Goal: Find contact information: Find contact information

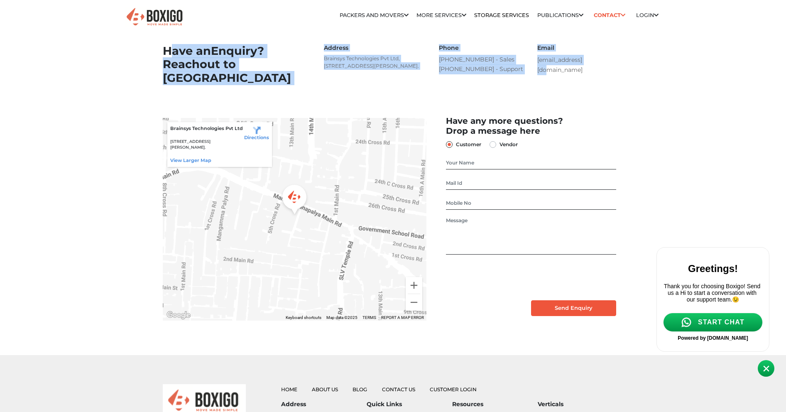
drag, startPoint x: 458, startPoint y: 78, endPoint x: 286, endPoint y: 33, distance: 177.2
click at [287, 33] on section "Have an Enquiry? Reach out to us Address Brainsys Technologies Pvt Ltd, [STREET…" at bounding box center [393, 66] width 461 height 72
click at [226, 62] on h1 "Have an Enquiry? Reach out to us" at bounding box center [235, 64] width 145 height 41
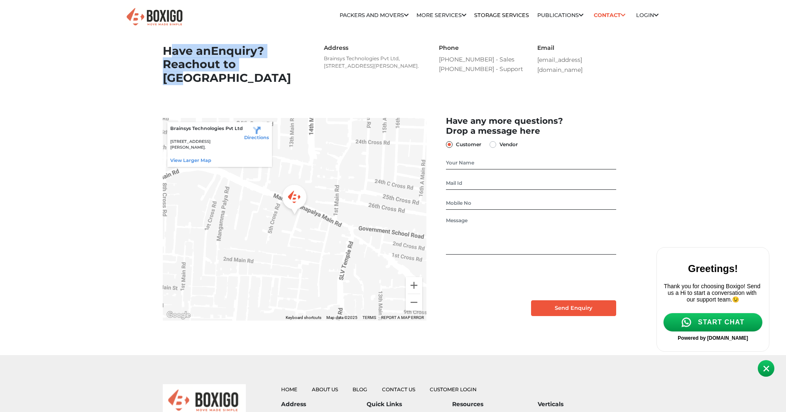
drag, startPoint x: 209, startPoint y: 60, endPoint x: 139, endPoint y: 36, distance: 73.8
click at [139, 36] on body "Relocation Storage Space Packers and Movers Packers and Movers in [GEOGRAPHIC_D…" at bounding box center [393, 383] width 786 height 766
click at [139, 39] on body "Relocation Storage Space Packers and Movers Packers and Movers in [GEOGRAPHIC_D…" at bounding box center [393, 383] width 786 height 766
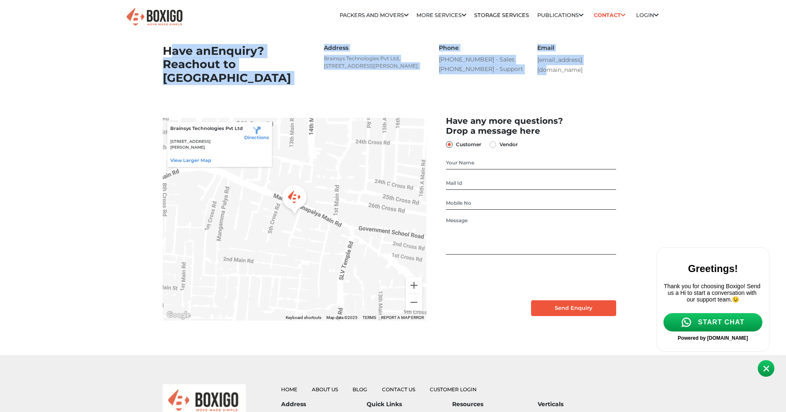
drag, startPoint x: 156, startPoint y: 86, endPoint x: 789, endPoint y: 110, distance: 633.7
click at [728, 97] on body "Relocation Storage Space Packers and Movers Packers and Movers in [GEOGRAPHIC_D…" at bounding box center [393, 383] width 786 height 766
click at [602, 100] on section "Have an Enquiry? Reach out to us Address Brainsys Technologies Pvt Ltd, [STREET…" at bounding box center [393, 66] width 461 height 72
drag, startPoint x: 496, startPoint y: 86, endPoint x: 129, endPoint y: 36, distance: 370.6
click at [129, 36] on body "Relocation Storage Space Packers and Movers Packers and Movers in [GEOGRAPHIC_D…" at bounding box center [393, 383] width 786 height 766
